Goal: Task Accomplishment & Management: Use online tool/utility

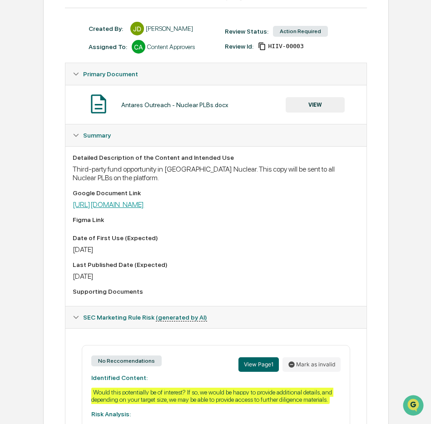
scroll to position [97, 0]
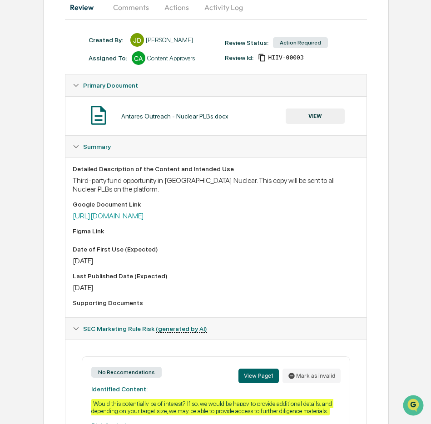
click at [316, 119] on button "VIEW" at bounding box center [314, 115] width 59 height 15
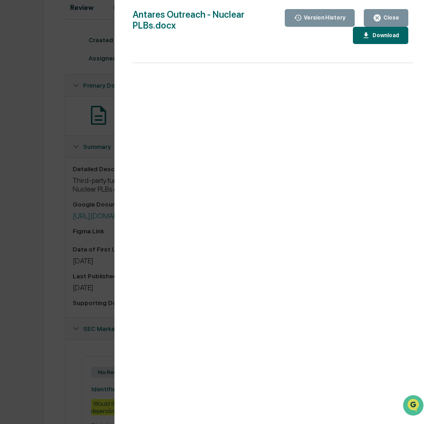
click at [93, 179] on div "Version History [DATE] 12:07 AM [PERSON_NAME] Antares Outreach - Nuclear PLBs.d…" at bounding box center [215, 212] width 431 height 424
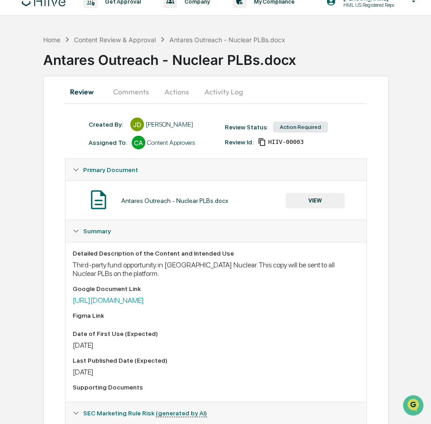
scroll to position [0, 0]
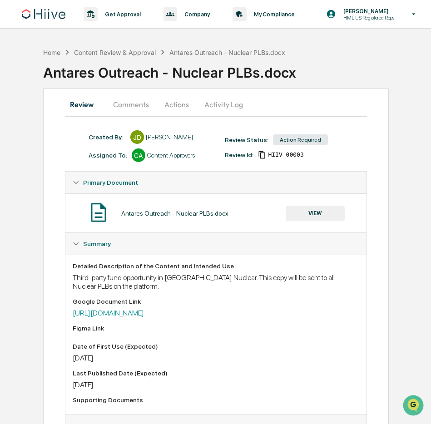
click at [139, 108] on button "Comments" at bounding box center [131, 104] width 50 height 22
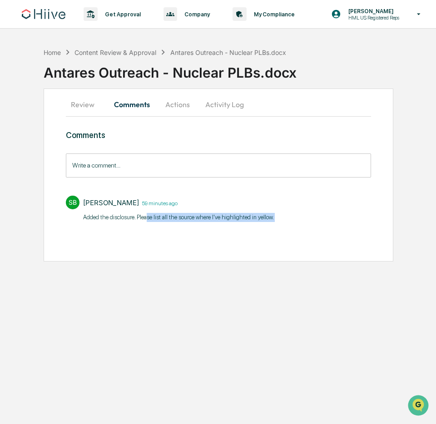
drag, startPoint x: 165, startPoint y: 216, endPoint x: 299, endPoint y: 216, distance: 134.3
click at [299, 216] on div "SB [PERSON_NAME] 59 minutes ago Added the disclosure. Please list all the sourc…" at bounding box center [218, 208] width 305 height 34
click at [315, 220] on div "SB [PERSON_NAME] 59 minutes ago Added the disclosure. Please list all the sourc…" at bounding box center [218, 208] width 305 height 34
drag, startPoint x: 315, startPoint y: 221, endPoint x: 84, endPoint y: 211, distance: 230.7
click at [84, 211] on div "SB [PERSON_NAME] 59 minutes ago Added the disclosure. Please list all the sourc…" at bounding box center [218, 208] width 305 height 34
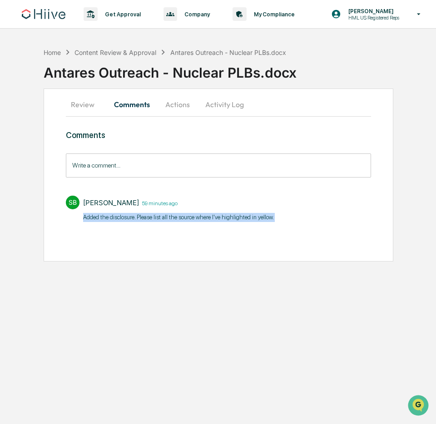
click at [174, 113] on button "Actions" at bounding box center [177, 104] width 41 height 22
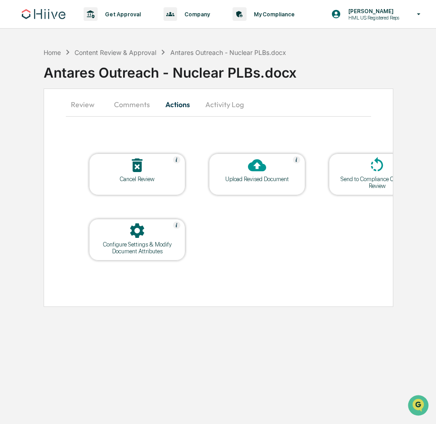
click at [221, 101] on button "Activity Log" at bounding box center [224, 104] width 53 height 22
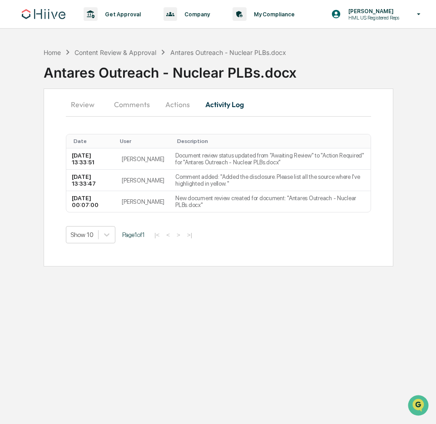
click at [88, 107] on button "Review" at bounding box center [86, 104] width 41 height 22
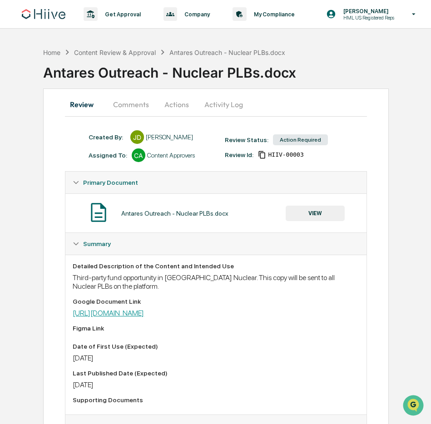
click at [144, 316] on link "[URL][DOMAIN_NAME]" at bounding box center [108, 313] width 71 height 9
click at [122, 105] on button "Comments" at bounding box center [131, 104] width 50 height 22
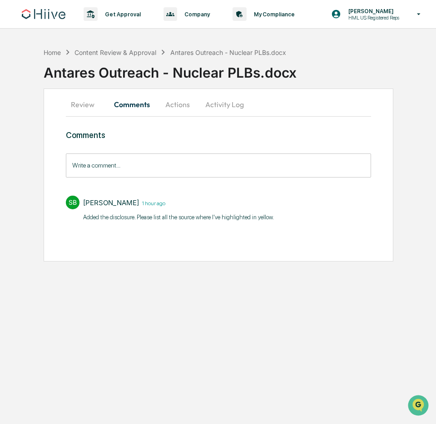
click at [182, 104] on button "Actions" at bounding box center [177, 104] width 41 height 22
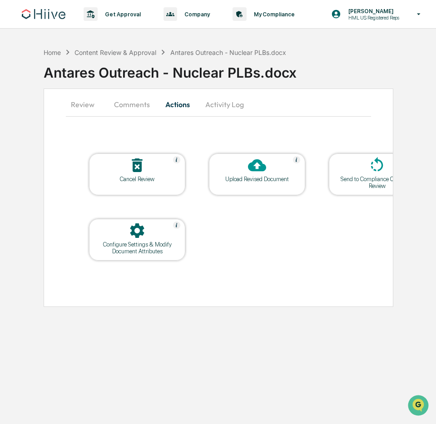
click at [253, 182] on div "Upload Revised Document" at bounding box center [257, 179] width 82 height 7
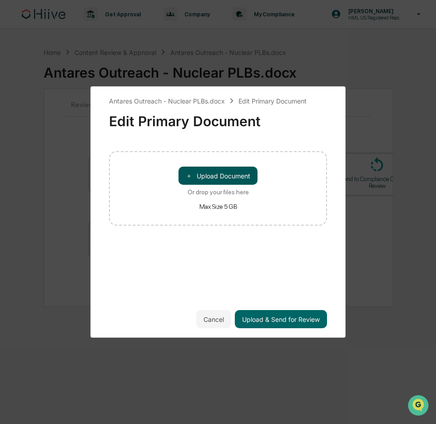
click at [250, 172] on button "＋ Upload Document" at bounding box center [217, 176] width 79 height 18
click at [235, 181] on button "＋ Upload Document" at bounding box center [217, 176] width 79 height 18
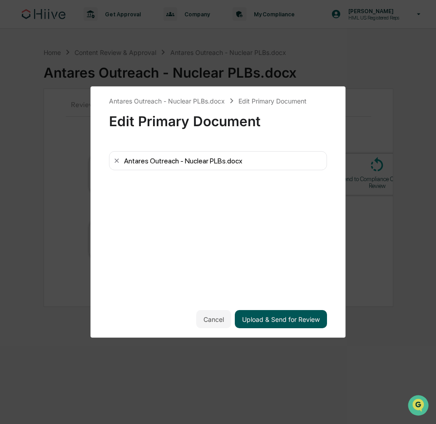
click at [276, 323] on button "Upload & Send for Review" at bounding box center [281, 319] width 92 height 18
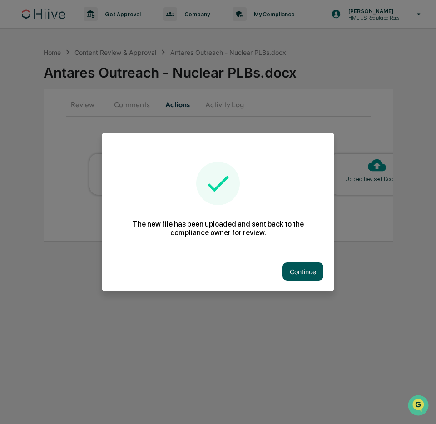
click at [301, 267] on button "Continue" at bounding box center [302, 271] width 41 height 18
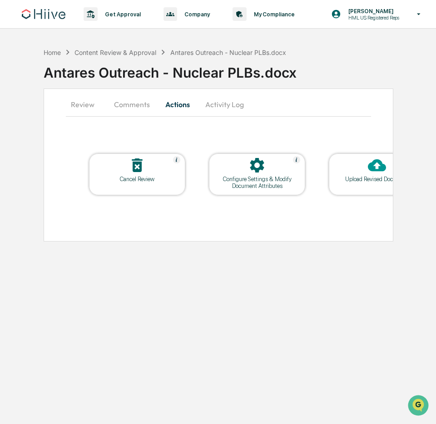
click at [224, 107] on button "Activity Log" at bounding box center [224, 104] width 53 height 22
